Goal: Transaction & Acquisition: Purchase product/service

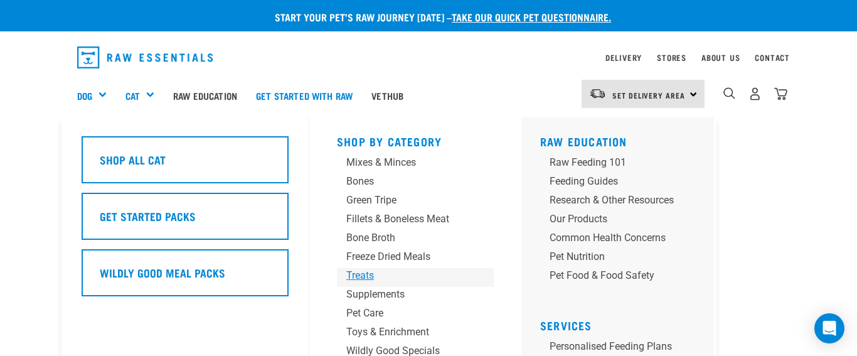
click at [360, 274] on div "Treats" at bounding box center [404, 275] width 117 height 15
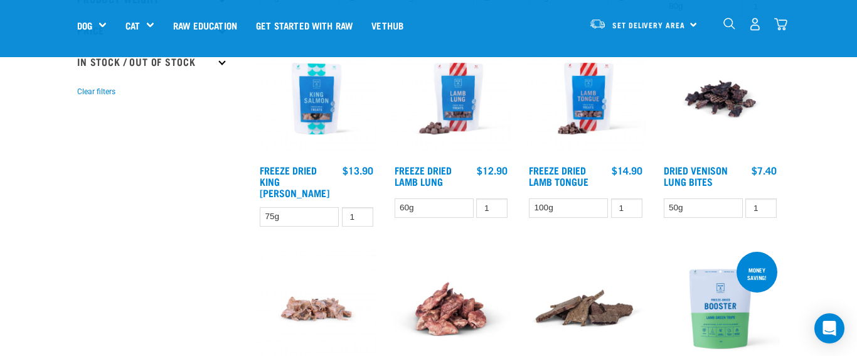
scroll to position [360, 0]
click at [630, 204] on input "2" at bounding box center [626, 207] width 31 height 19
click at [630, 204] on input "3" at bounding box center [626, 207] width 31 height 19
click at [630, 204] on input "4" at bounding box center [626, 207] width 31 height 19
click at [630, 204] on input "5" at bounding box center [626, 207] width 31 height 19
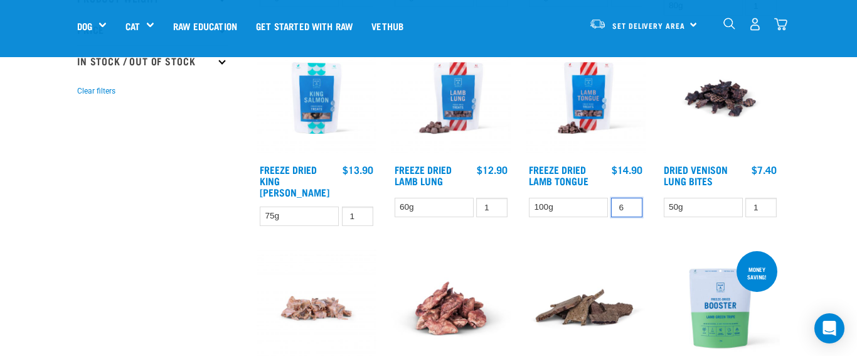
type input "6"
click at [630, 204] on input "6" at bounding box center [626, 207] width 31 height 19
click at [556, 169] on link "Freeze Dried Lamb Tongue" at bounding box center [559, 174] width 60 height 17
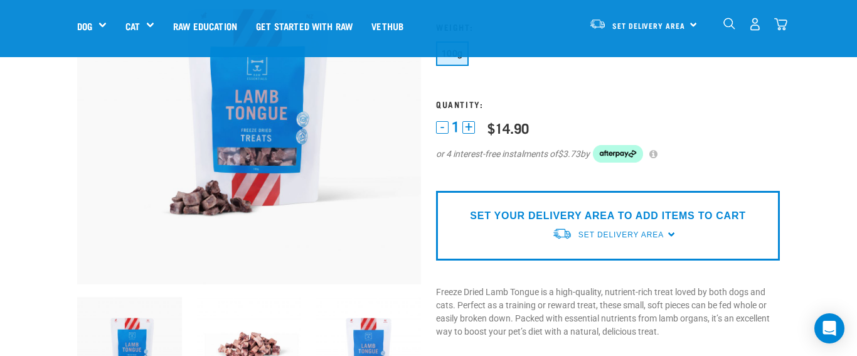
scroll to position [162, 0]
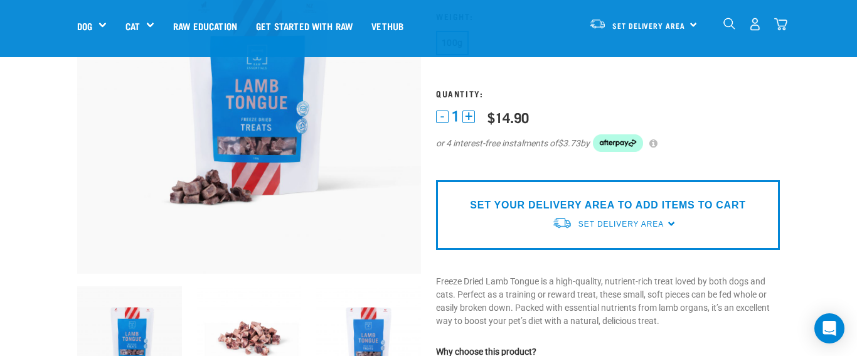
click at [471, 115] on button "+" at bounding box center [469, 116] width 13 height 13
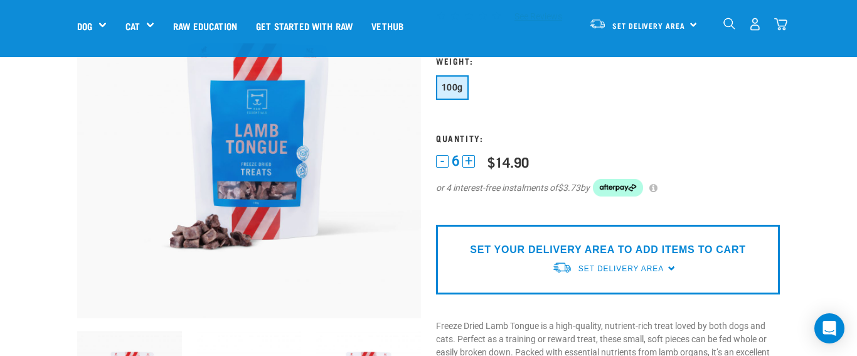
scroll to position [127, 0]
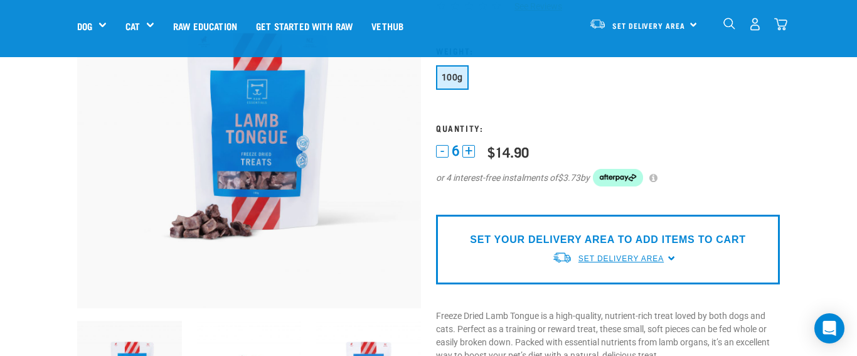
click at [617, 256] on span "Set Delivery Area" at bounding box center [621, 258] width 85 height 9
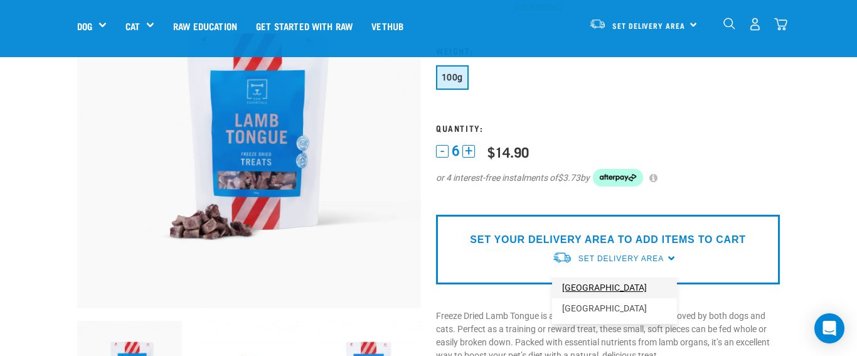
click at [586, 286] on link "[GEOGRAPHIC_DATA]" at bounding box center [614, 287] width 125 height 21
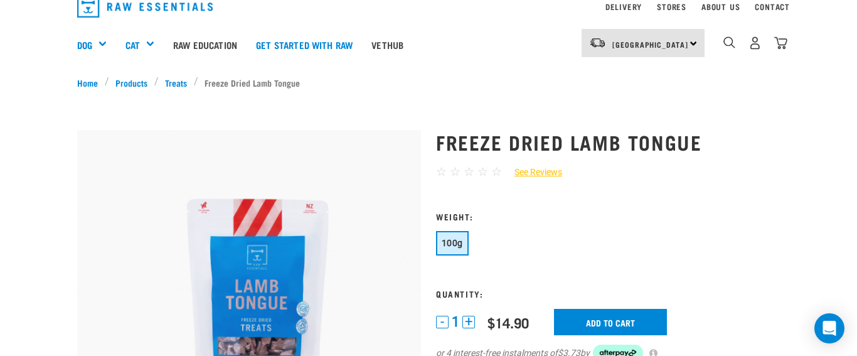
scroll to position [19, 0]
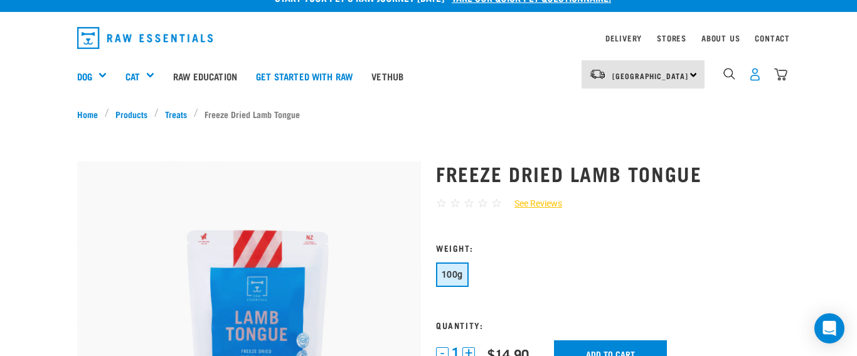
click at [756, 73] on img "dropdown navigation" at bounding box center [755, 74] width 13 height 13
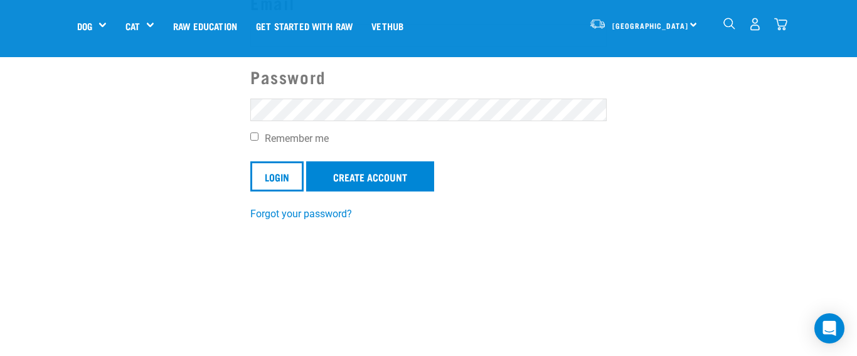
scroll to position [178, 0]
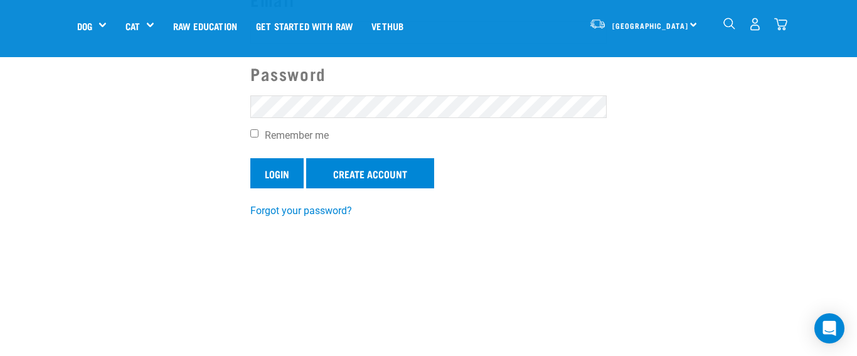
type input "[EMAIL_ADDRESS][DOMAIN_NAME]"
click at [267, 164] on input "Login" at bounding box center [276, 173] width 53 height 30
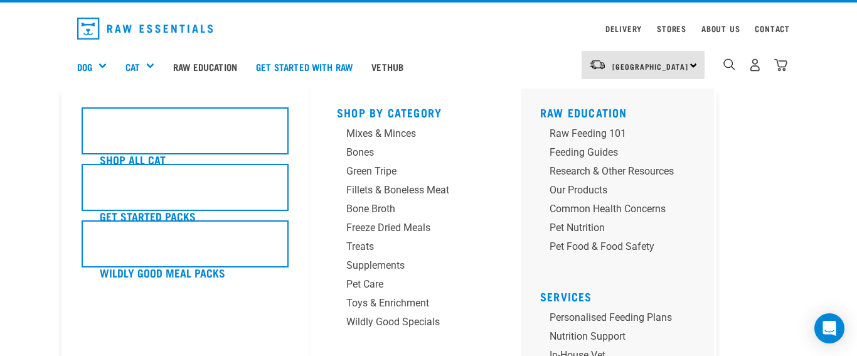
scroll to position [33, 0]
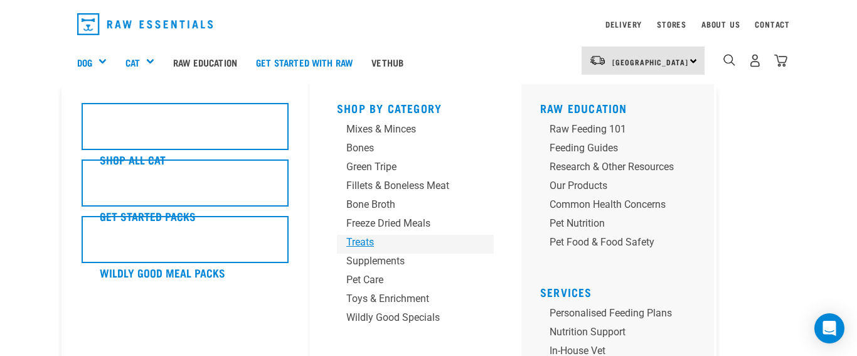
click at [358, 237] on div "Treats" at bounding box center [404, 242] width 117 height 15
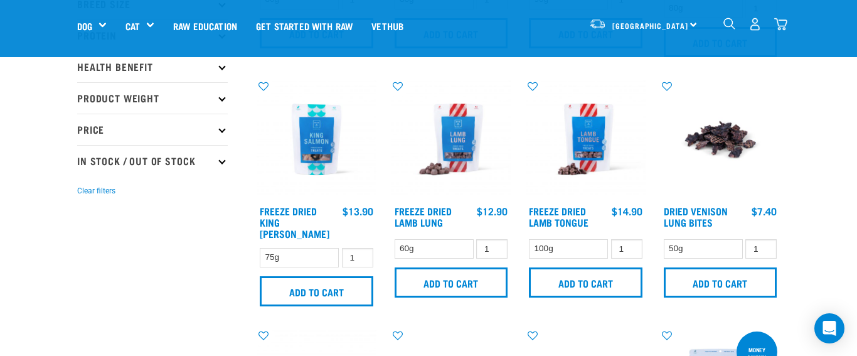
scroll to position [261, 0]
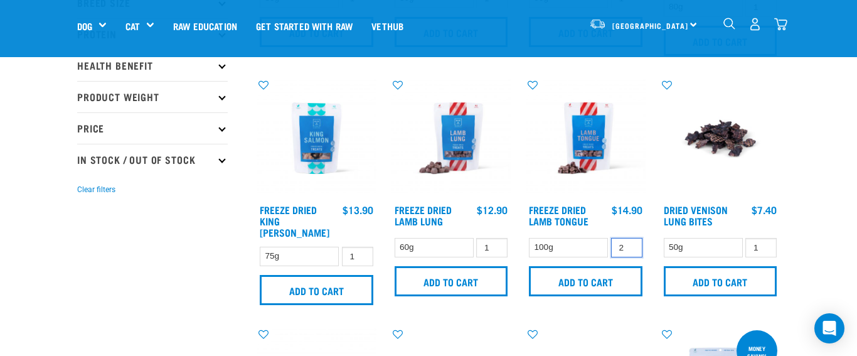
click at [629, 245] on input "2" at bounding box center [626, 247] width 31 height 19
click at [629, 245] on input "3" at bounding box center [626, 247] width 31 height 19
click at [629, 245] on input "4" at bounding box center [626, 247] width 31 height 19
click at [629, 245] on input "5" at bounding box center [626, 247] width 31 height 19
click at [629, 245] on input "6" at bounding box center [626, 247] width 31 height 19
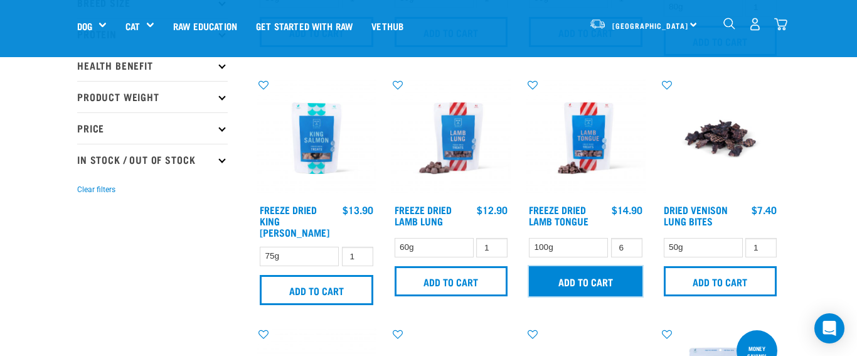
click at [582, 276] on input "Add to cart" at bounding box center [586, 281] width 114 height 30
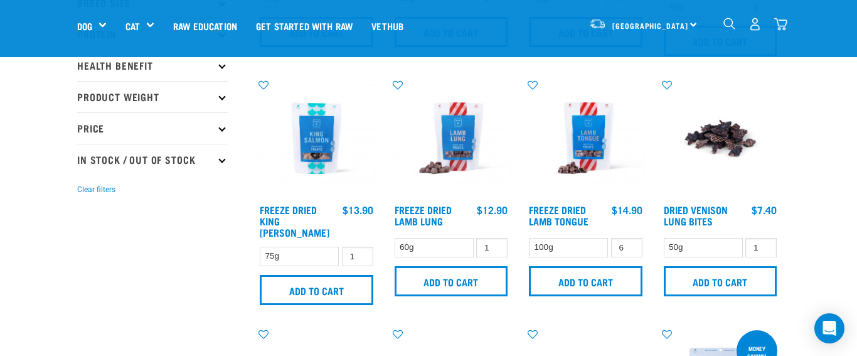
click at [48, 179] on button "delete" at bounding box center [41, 178] width 13 height 13
type input "5"
click at [630, 247] on input "5" at bounding box center [626, 247] width 31 height 19
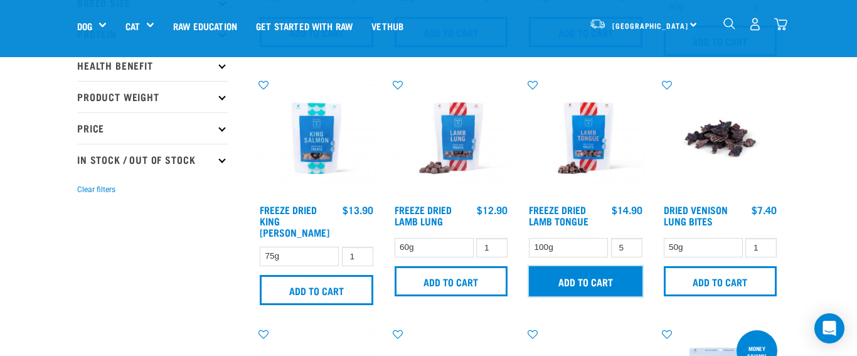
click at [586, 284] on input "Add to cart" at bounding box center [586, 281] width 114 height 30
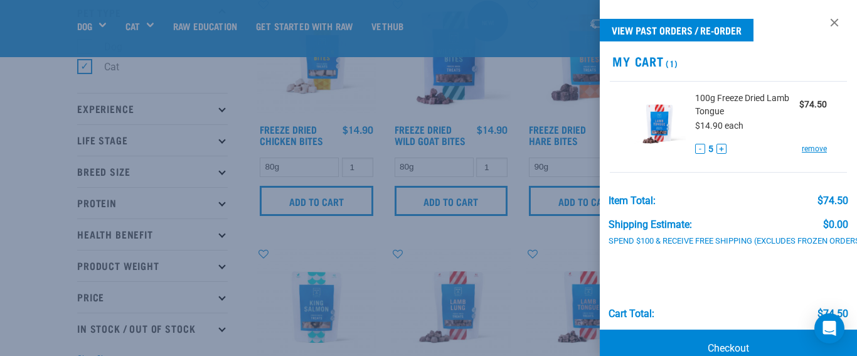
scroll to position [90, 0]
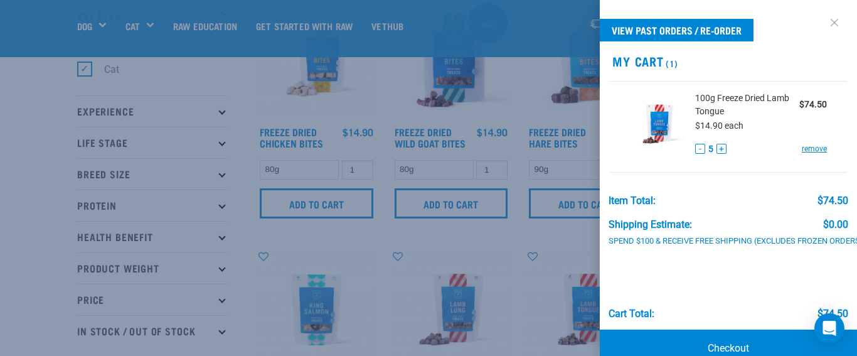
click at [833, 19] on link at bounding box center [835, 23] width 20 height 20
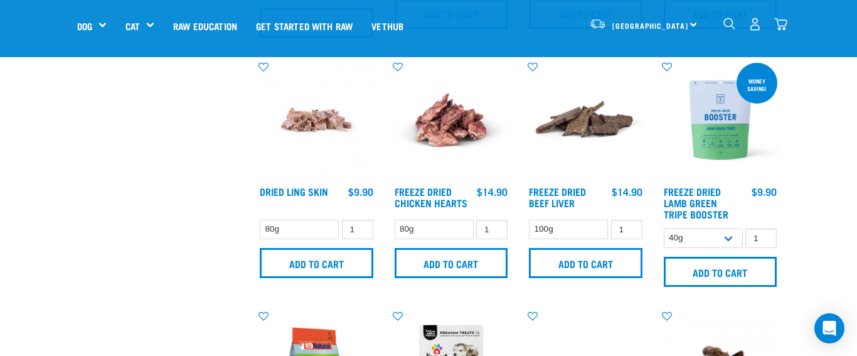
scroll to position [532, 0]
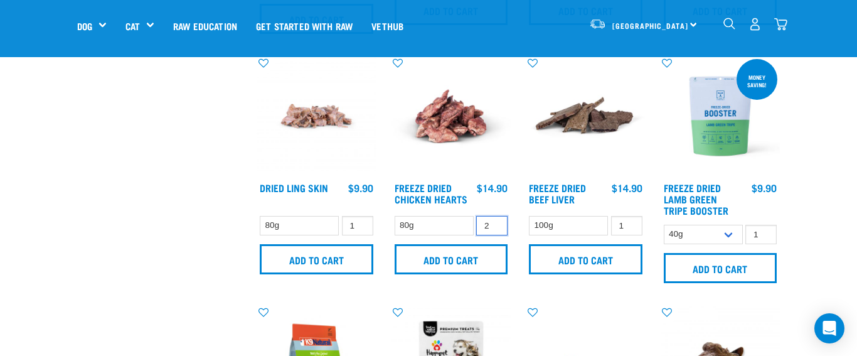
click at [495, 216] on input "2" at bounding box center [491, 225] width 31 height 19
click at [495, 216] on input "3" at bounding box center [491, 225] width 31 height 19
type input "4"
click at [495, 216] on input "4" at bounding box center [491, 225] width 31 height 19
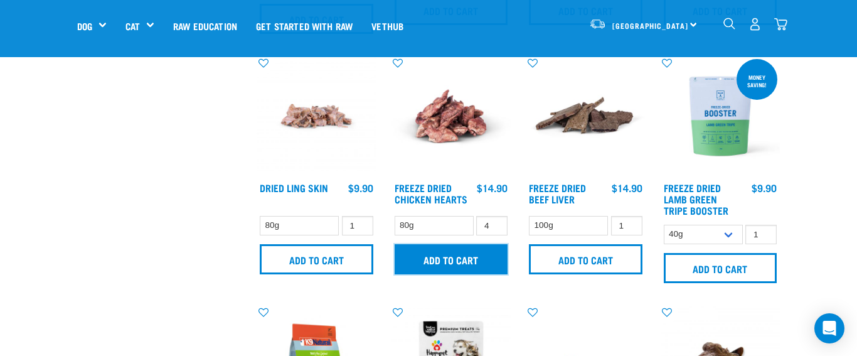
click at [459, 250] on input "Add to cart" at bounding box center [452, 259] width 114 height 30
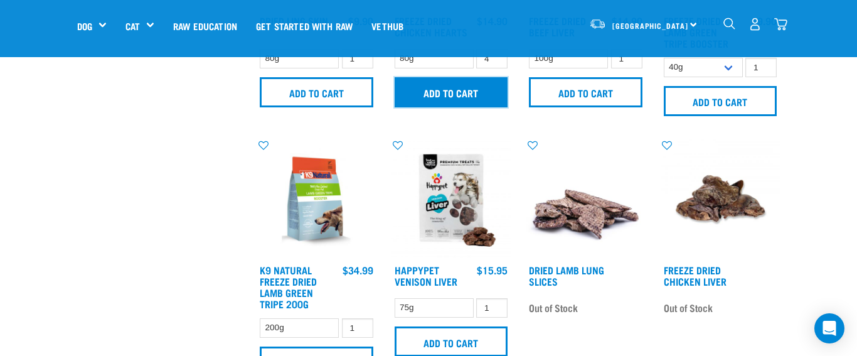
scroll to position [700, 0]
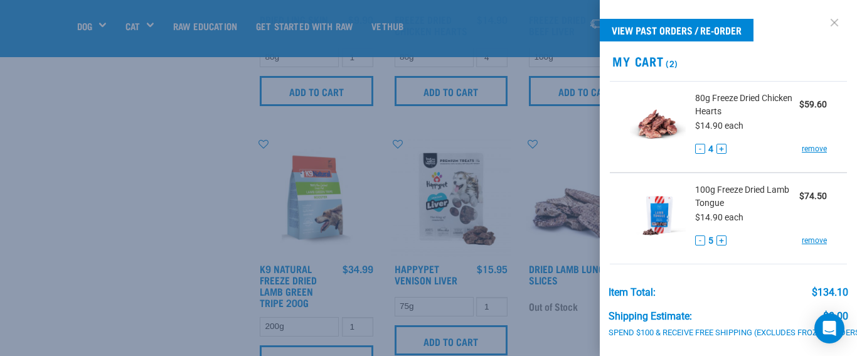
click at [834, 21] on link at bounding box center [835, 23] width 20 height 20
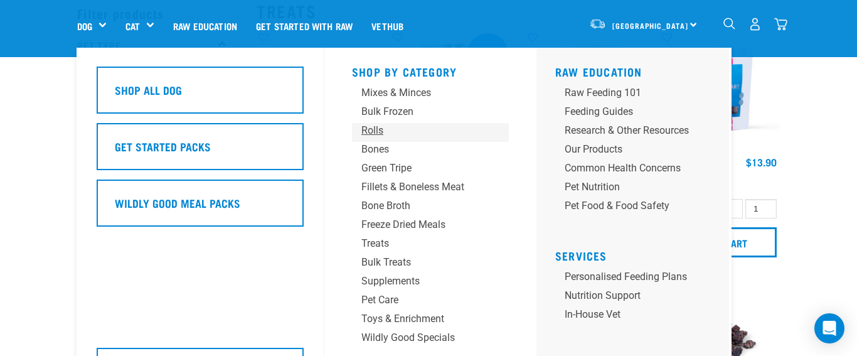
scroll to position [62, 0]
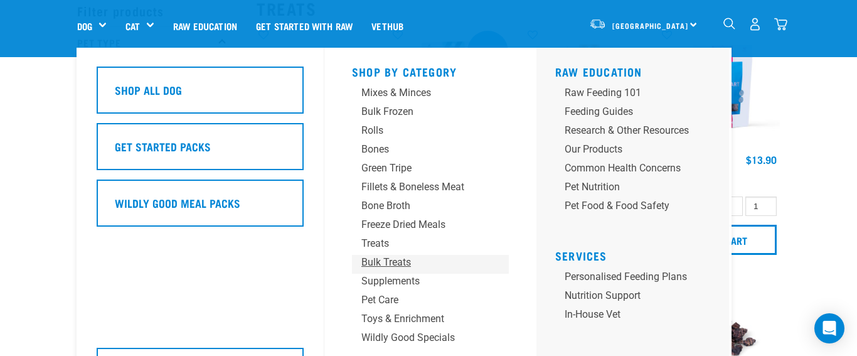
click at [399, 263] on div "Bulk Treats" at bounding box center [420, 262] width 117 height 15
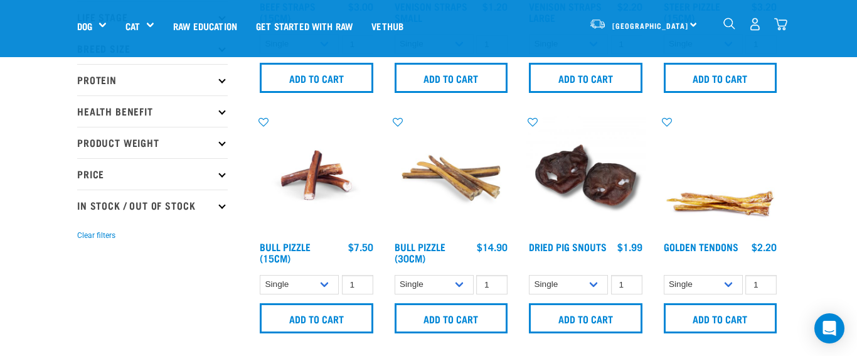
scroll to position [231, 0]
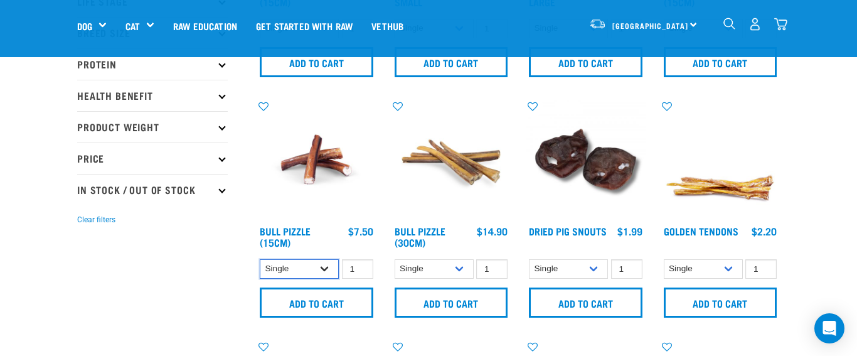
click at [324, 269] on select "Single 10 per pack 25 per pack" at bounding box center [299, 268] width 79 height 19
select select "443099"
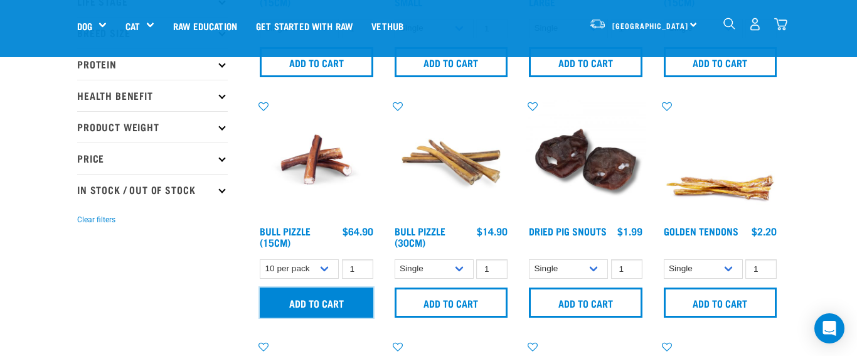
click at [309, 302] on input "Add to cart" at bounding box center [317, 302] width 114 height 30
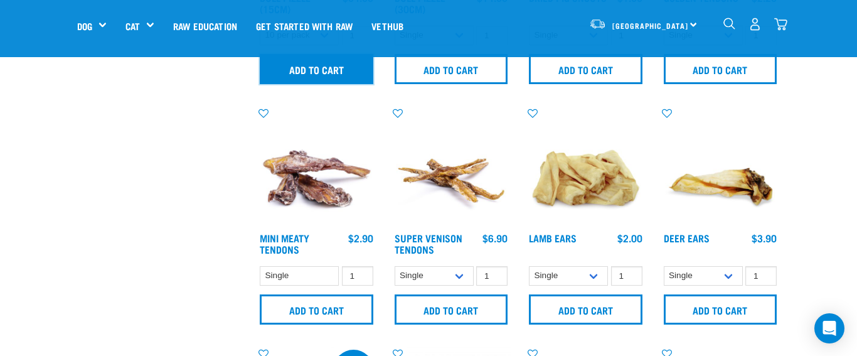
scroll to position [467, 0]
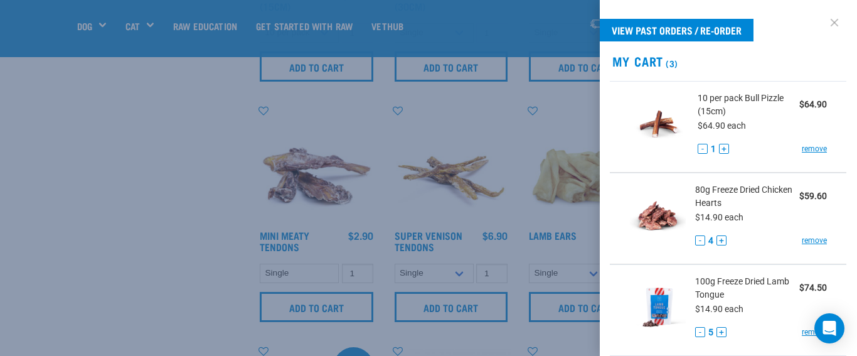
click at [835, 21] on link at bounding box center [835, 23] width 20 height 20
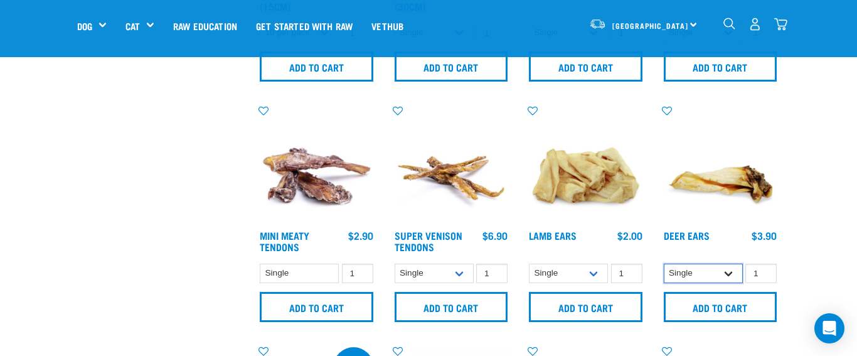
click at [728, 271] on select "Single 3 per pack 10 per pack" at bounding box center [703, 273] width 79 height 19
select select "682021"
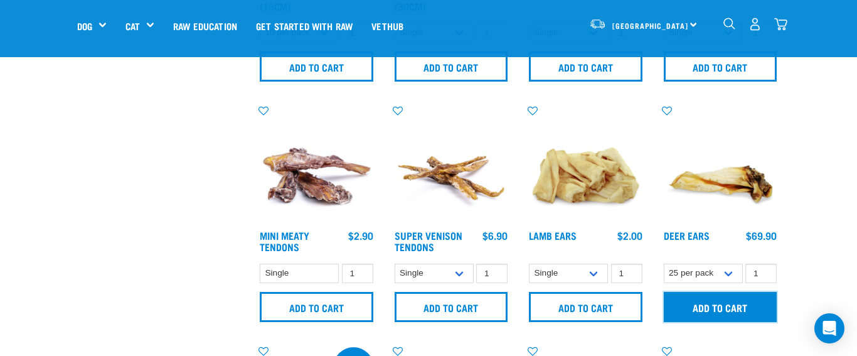
click at [703, 307] on input "Add to cart" at bounding box center [721, 307] width 114 height 30
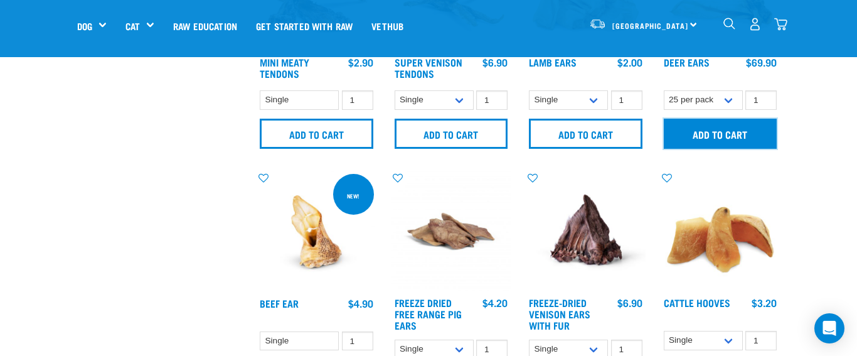
scroll to position [643, 0]
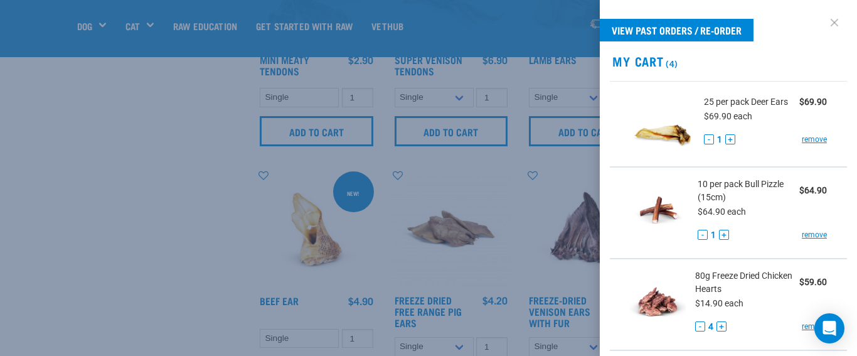
click at [832, 19] on link at bounding box center [835, 23] width 20 height 20
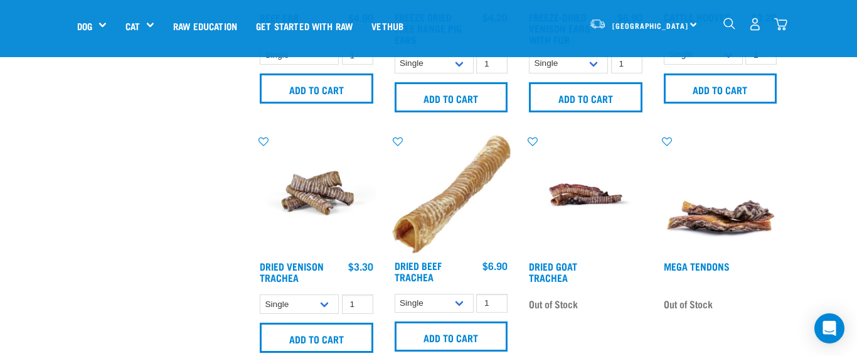
scroll to position [963, 0]
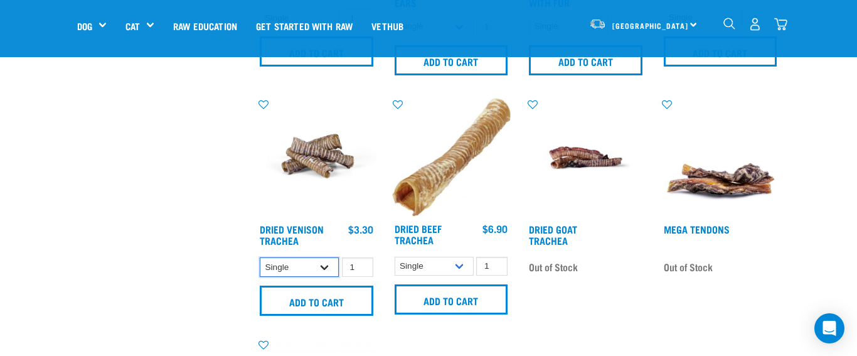
click at [325, 265] on select "Single 10 per pack 25 per pack" at bounding box center [299, 266] width 79 height 19
select select "682017"
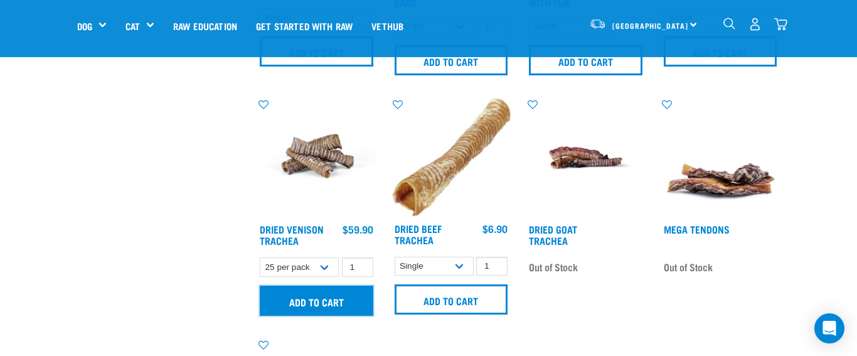
click at [316, 296] on input "Add to cart" at bounding box center [317, 301] width 114 height 30
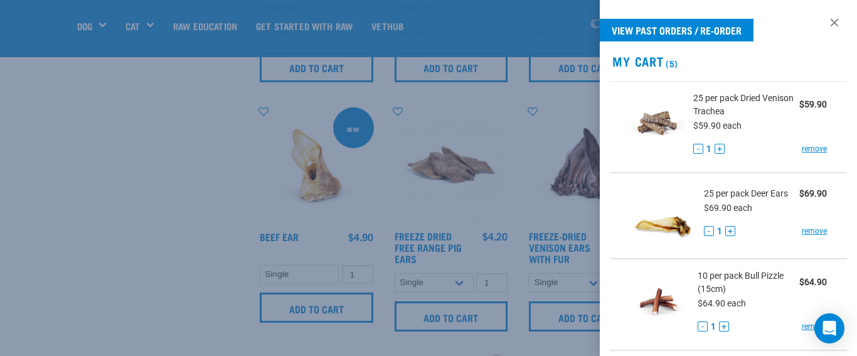
scroll to position [706, 0]
click at [837, 21] on link at bounding box center [835, 23] width 20 height 20
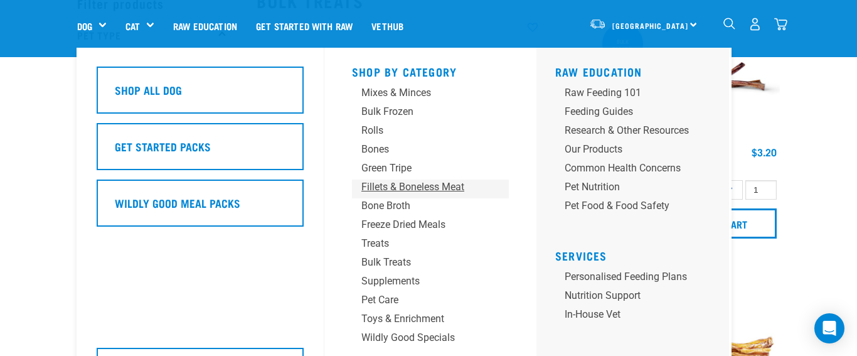
scroll to position [70, 0]
click at [389, 316] on div "Toys & Enrichment" at bounding box center [420, 318] width 117 height 15
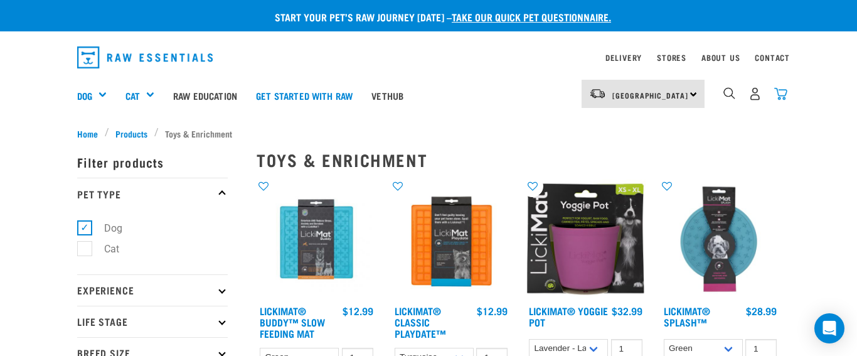
click at [783, 92] on img "dropdown navigation" at bounding box center [780, 93] width 13 height 13
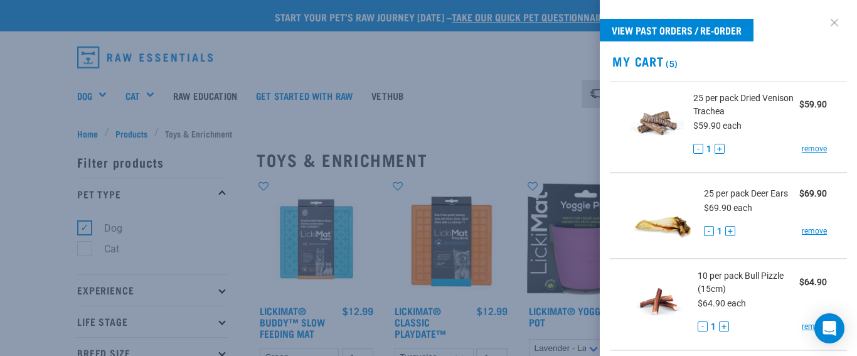
click at [835, 20] on link at bounding box center [835, 23] width 20 height 20
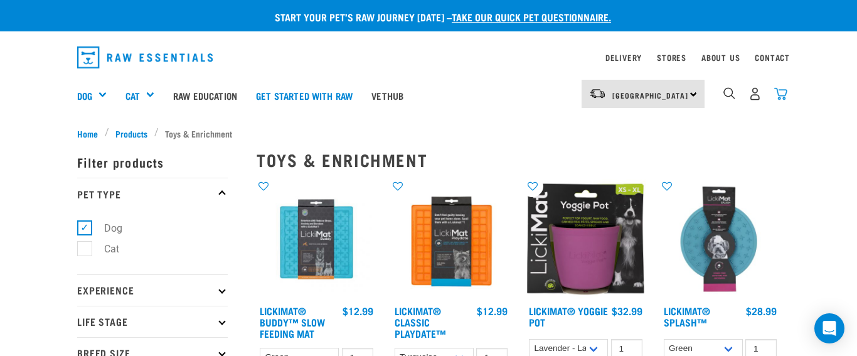
click at [781, 90] on img "dropdown navigation" at bounding box center [780, 93] width 13 height 13
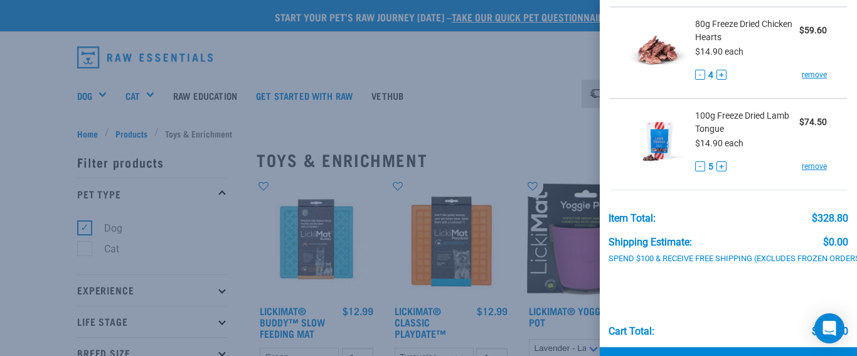
scroll to position [387, 0]
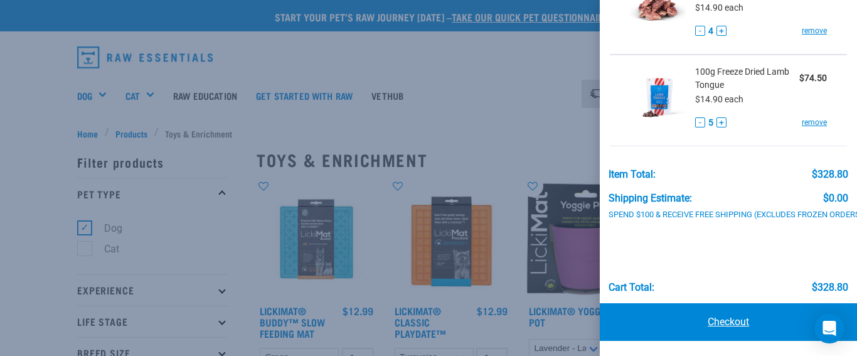
click at [724, 324] on link "Checkout" at bounding box center [728, 322] width 257 height 38
click at [565, 131] on div at bounding box center [428, 178] width 857 height 356
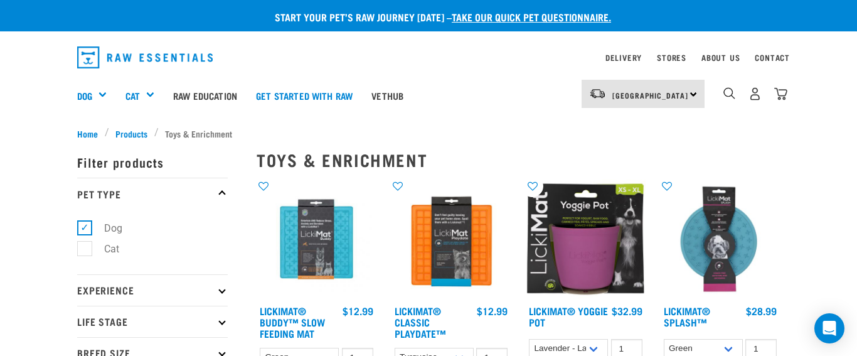
scroll to position [324, 0]
click at [781, 92] on img "dropdown navigation" at bounding box center [780, 93] width 13 height 13
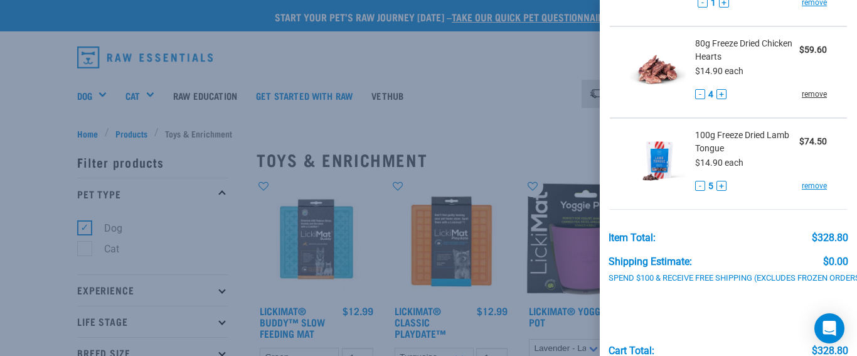
click at [818, 92] on link "remove" at bounding box center [814, 93] width 25 height 11
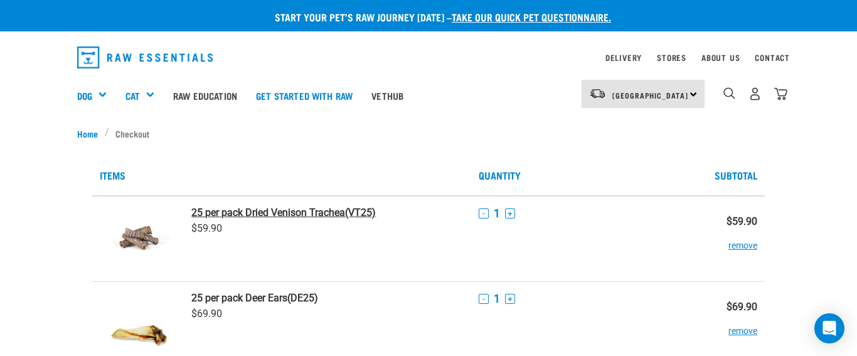
click at [295, 212] on strong "25 per pack Dried Venison Trachea" at bounding box center [268, 212] width 154 height 12
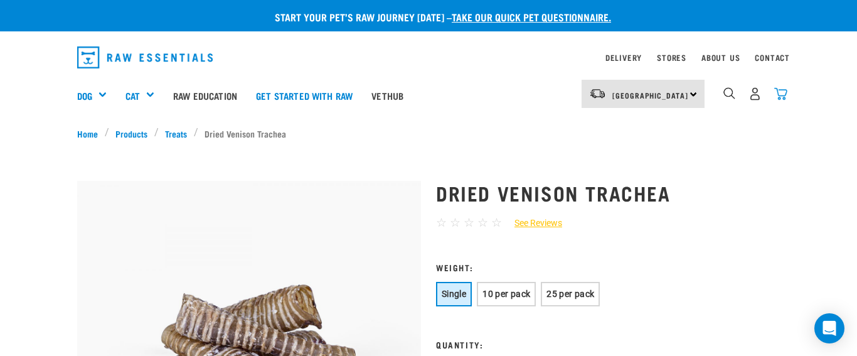
click at [780, 93] on img "dropdown navigation" at bounding box center [780, 93] width 13 height 13
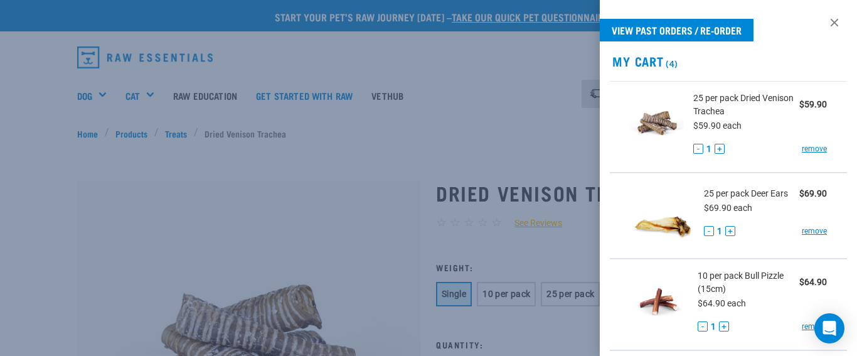
click at [762, 194] on span "25 per pack Deer Ears" at bounding box center [746, 193] width 84 height 13
click at [735, 195] on span "25 per pack Deer Ears" at bounding box center [746, 193] width 84 height 13
click at [668, 225] on img at bounding box center [662, 215] width 65 height 65
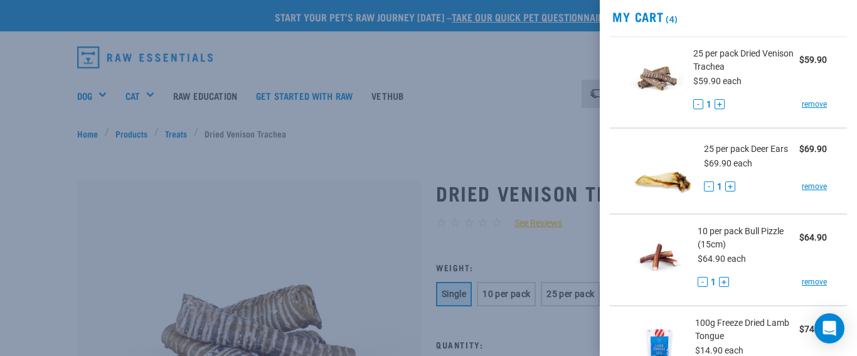
scroll to position [31, 0]
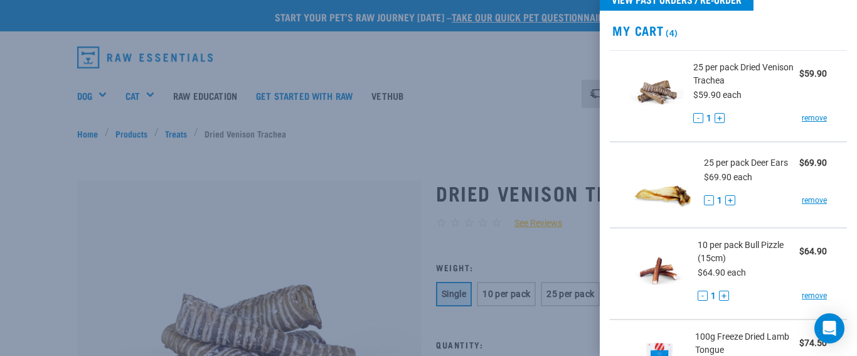
click at [756, 161] on span "25 per pack Deer Ears" at bounding box center [746, 162] width 84 height 13
click at [550, 159] on div at bounding box center [428, 178] width 857 height 356
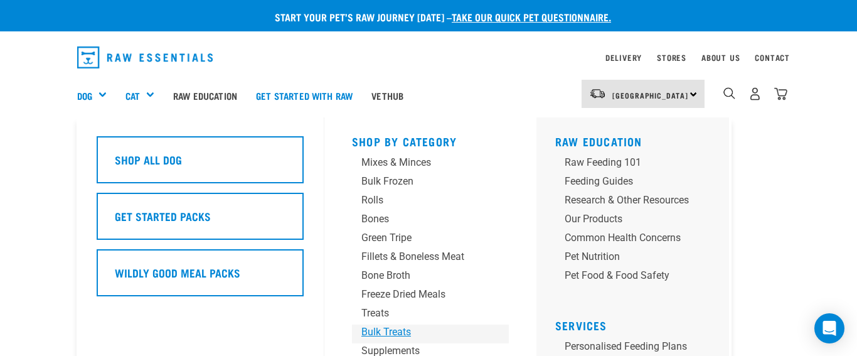
click at [384, 331] on div "Bulk Treats" at bounding box center [420, 331] width 117 height 15
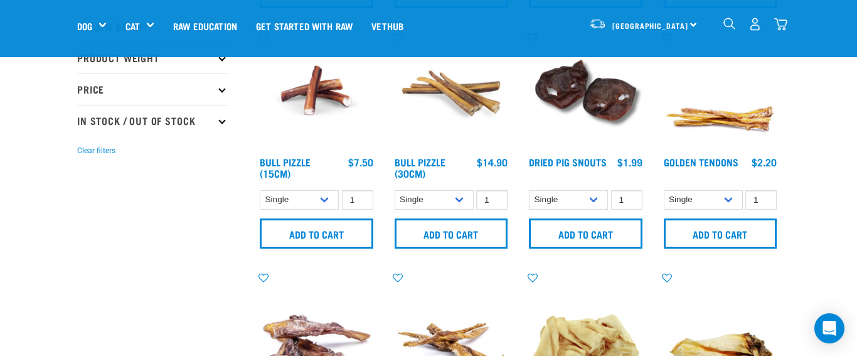
scroll to position [303, 0]
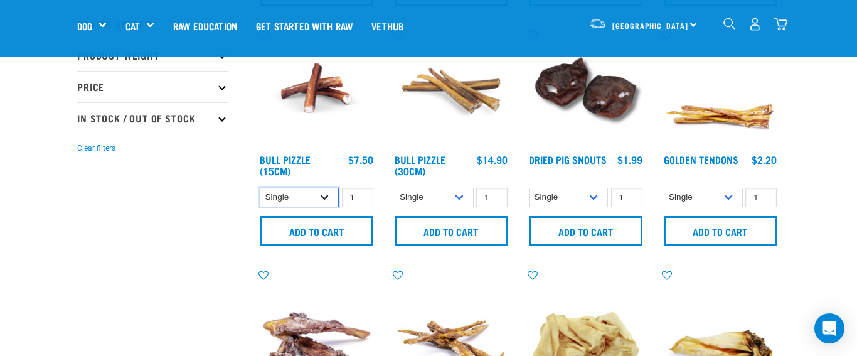
click at [322, 198] on select "Single 10 per pack 25 per pack" at bounding box center [299, 197] width 79 height 19
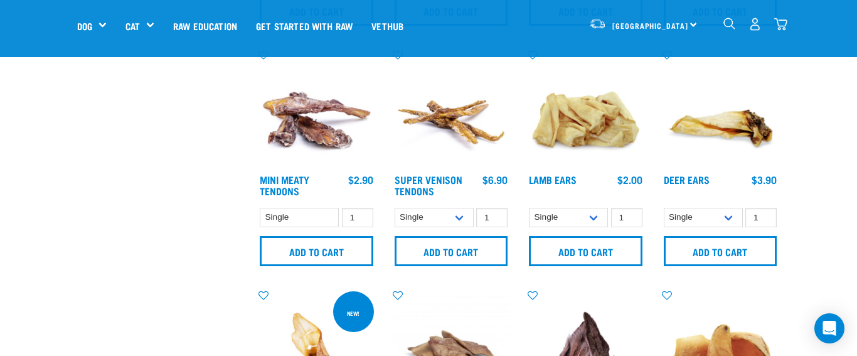
scroll to position [523, 0]
click at [728, 218] on select "Single 3 per pack 10 per pack" at bounding box center [703, 216] width 79 height 19
select select "218033"
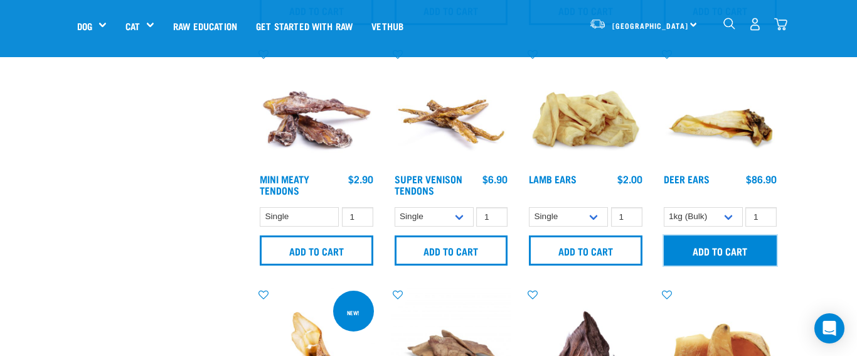
click at [716, 252] on input "Add to cart" at bounding box center [721, 250] width 114 height 30
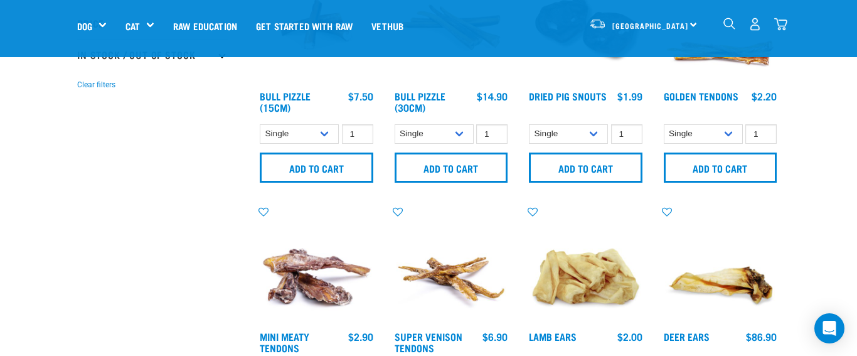
scroll to position [354, 0]
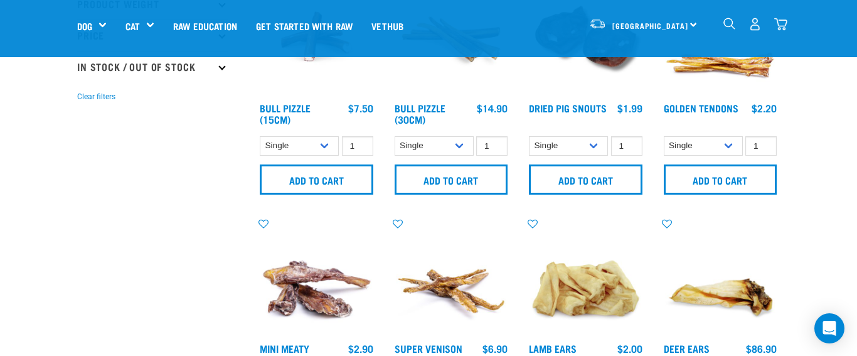
click at [781, 21] on img "dropdown navigation" at bounding box center [780, 24] width 13 height 13
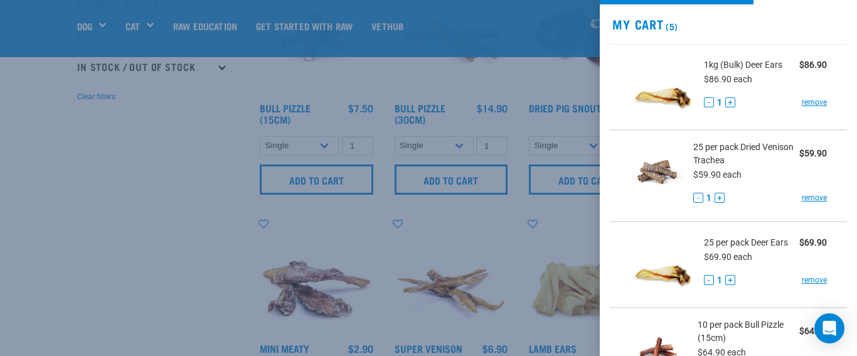
scroll to position [41, 0]
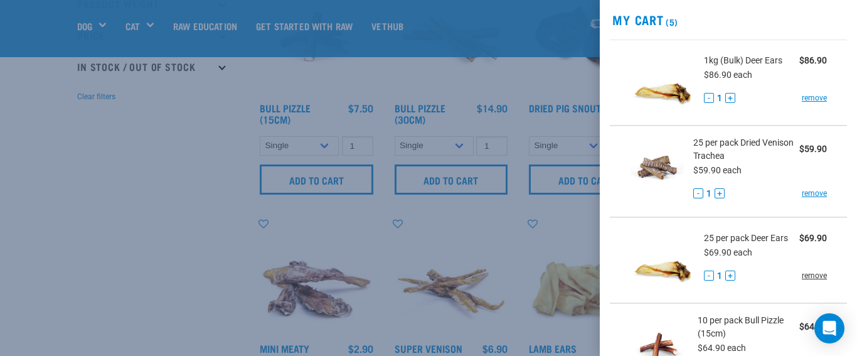
click at [813, 275] on link "remove" at bounding box center [814, 275] width 25 height 11
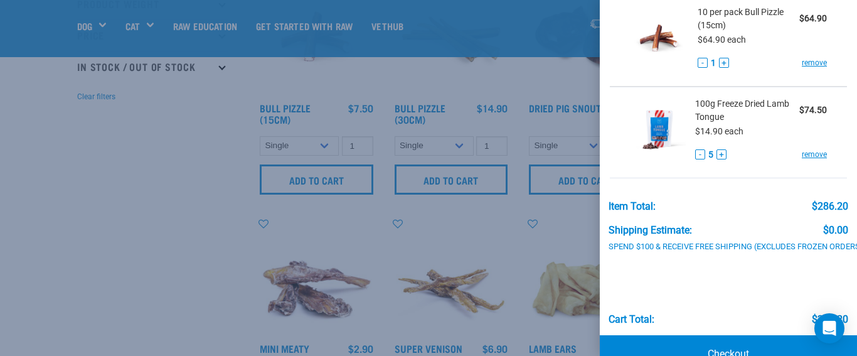
scroll to position [296, 0]
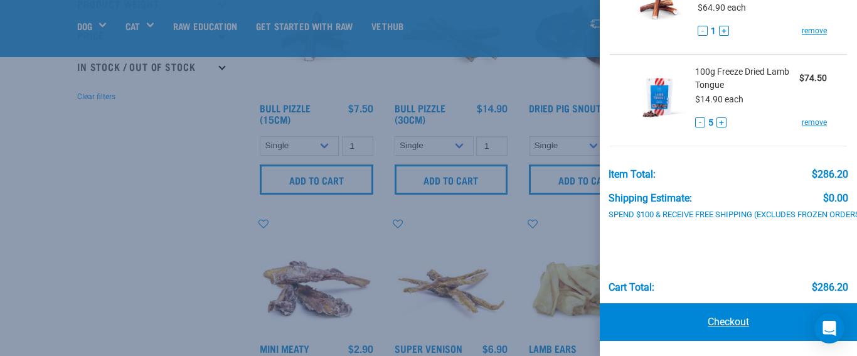
click at [730, 320] on link "Checkout" at bounding box center [728, 322] width 257 height 38
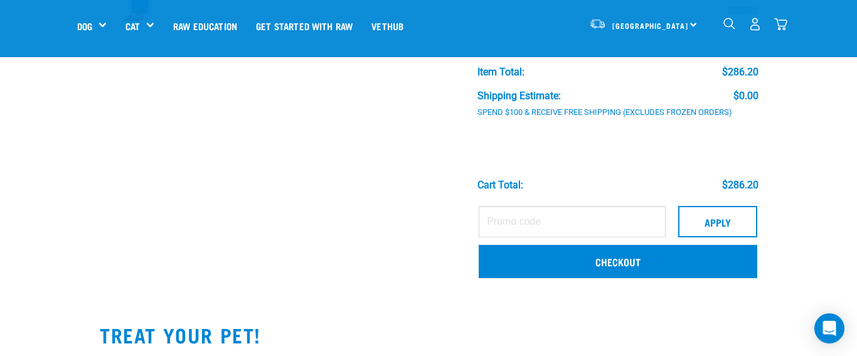
scroll to position [406, 0]
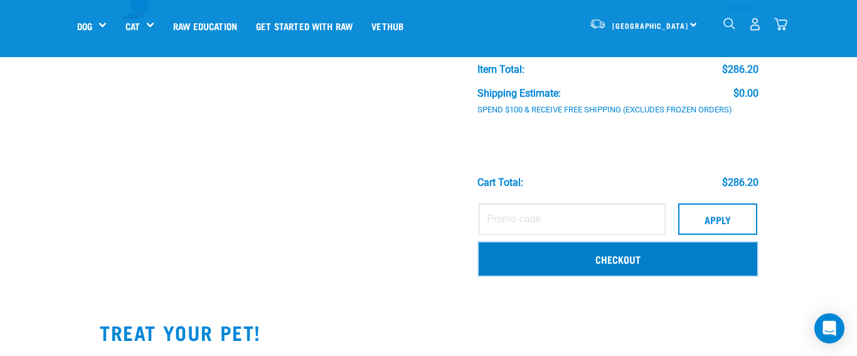
click at [622, 258] on link "Checkout" at bounding box center [618, 258] width 279 height 33
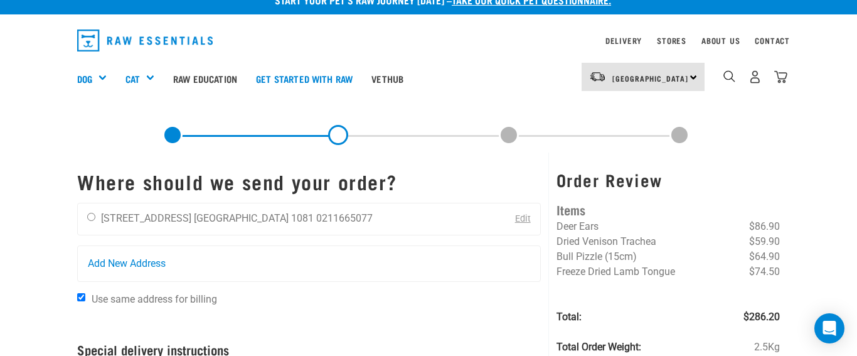
scroll to position [24, 0]
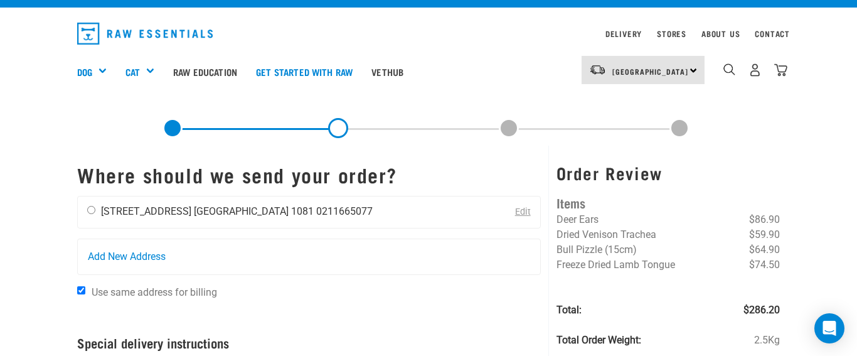
click at [89, 209] on input "radio" at bounding box center [91, 210] width 8 height 8
radio input "true"
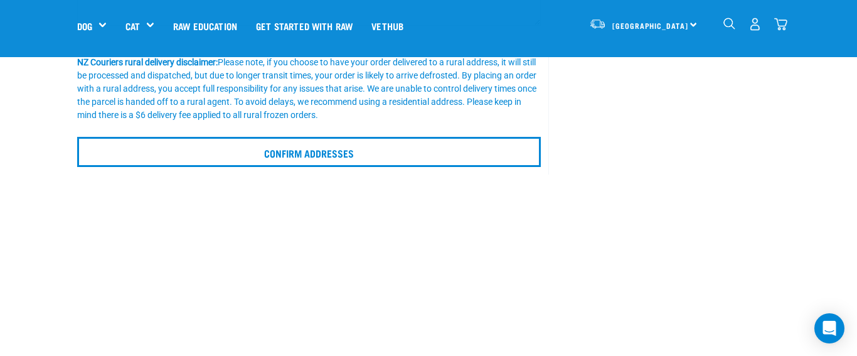
scroll to position [319, 0]
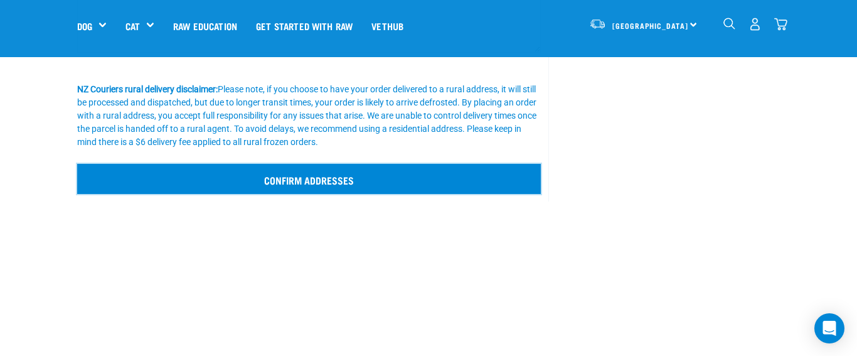
click at [327, 177] on input "Confirm addresses" at bounding box center [309, 179] width 464 height 30
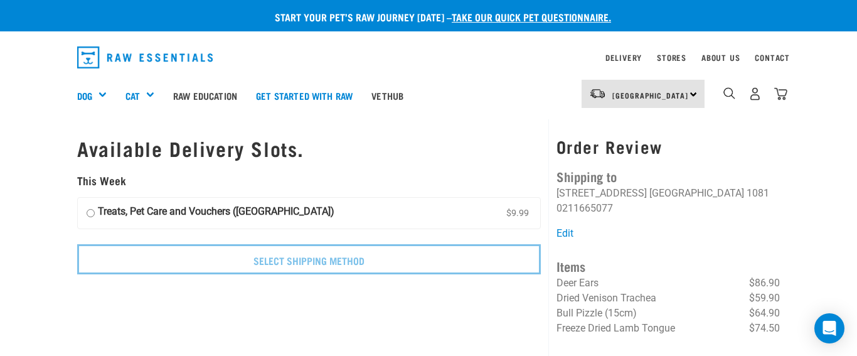
click at [93, 212] on input "Treats, Pet Care and Vouchers ([GEOGRAPHIC_DATA]) $9.99" at bounding box center [91, 213] width 8 height 19
radio input "true"
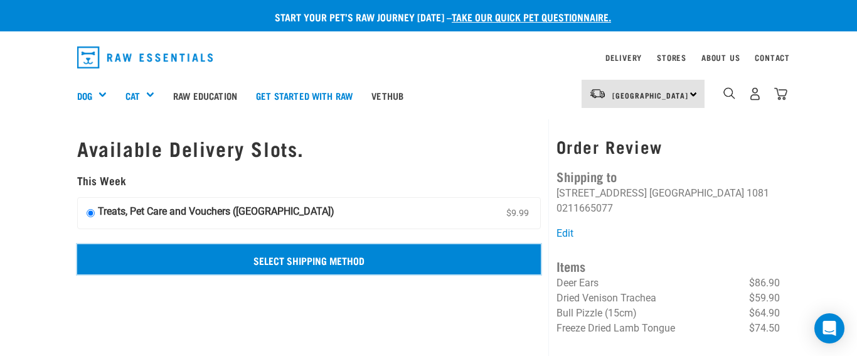
click at [287, 264] on input "Select Shipping Method" at bounding box center [309, 259] width 464 height 30
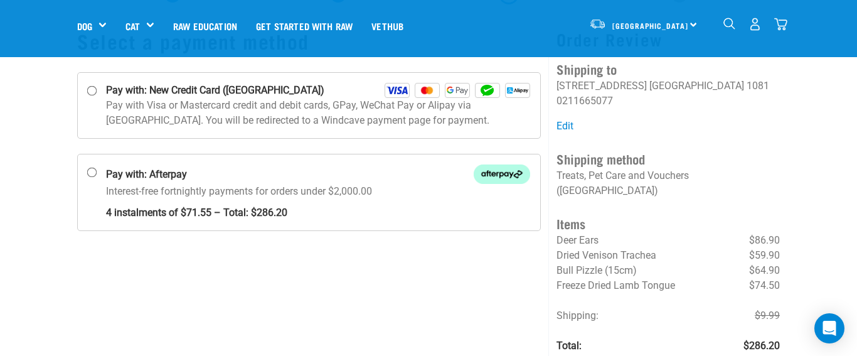
scroll to position [70, 0]
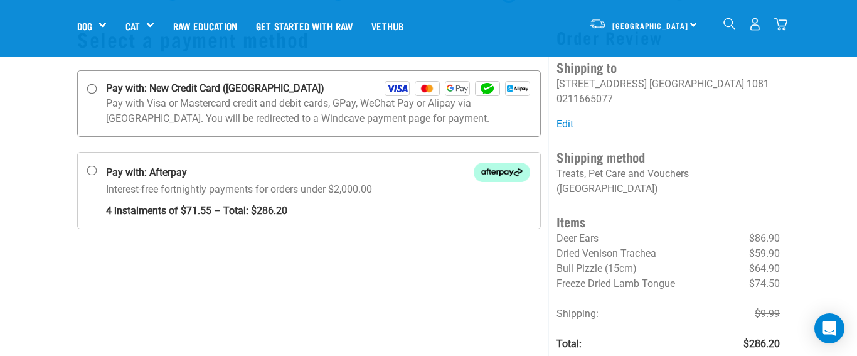
click at [92, 88] on input "Pay with: New Credit Card (Windcave)" at bounding box center [92, 89] width 10 height 10
radio input "true"
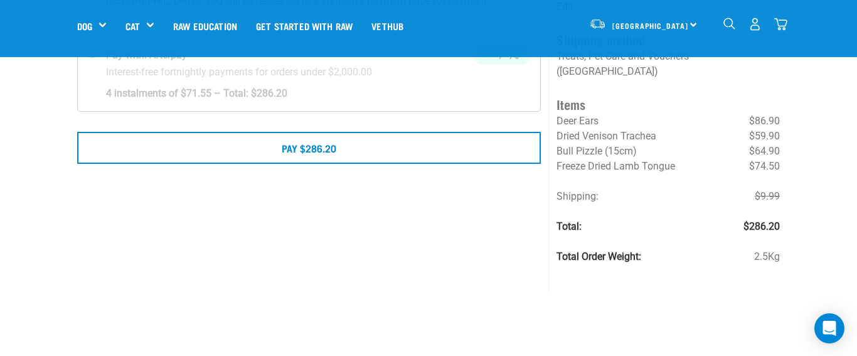
scroll to position [185, 0]
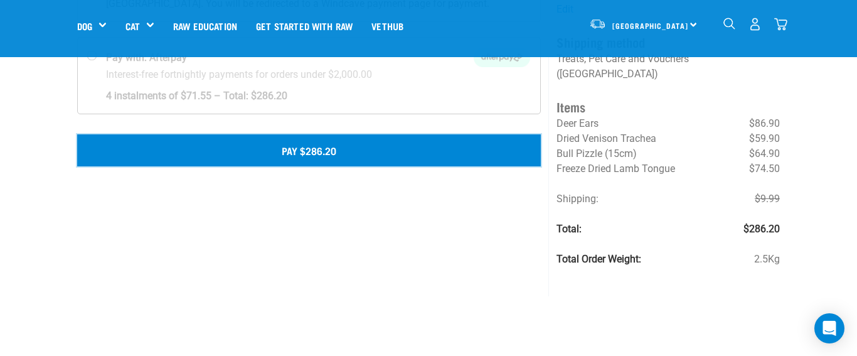
click at [306, 146] on button "Pay $286.20" at bounding box center [309, 149] width 464 height 31
